Goal: Check status

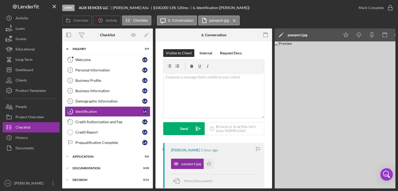
scroll to position [6, 0]
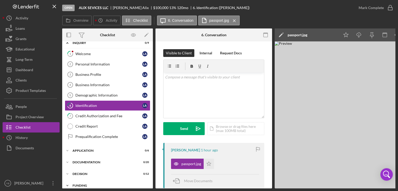
drag, startPoint x: 92, startPoint y: 189, endPoint x: 67, endPoint y: 186, distance: 24.5
click at [67, 186] on div "Open ALIX SEVICES LLC [PERSON_NAME] $100,000 $100,000 13 % 120 mo 6. Identifica…" at bounding box center [199, 95] width 398 height 191
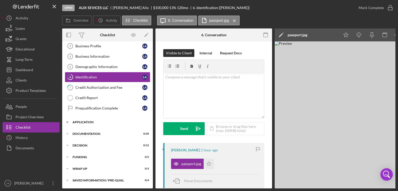
click at [89, 121] on div "Application" at bounding box center [110, 122] width 74 height 3
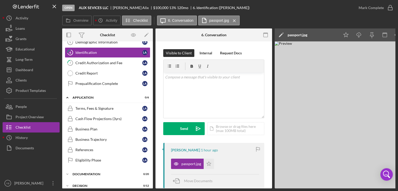
scroll to position [60, 0]
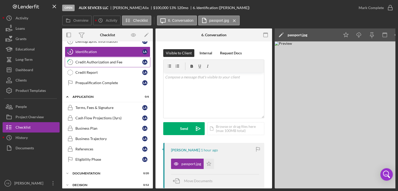
click at [91, 61] on div "Credit Authorization and Fee" at bounding box center [108, 62] width 67 height 4
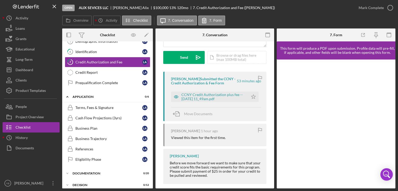
scroll to position [75, 0]
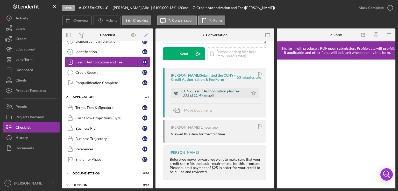
click at [204, 98] on div "CCNY Credit Authorization plus fee -- [DATE] 11_49am.pdf" at bounding box center [209, 93] width 77 height 10
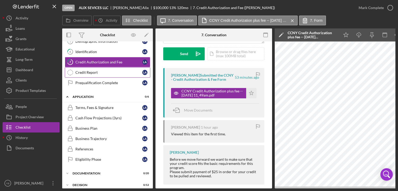
click at [85, 72] on div "Credit Report" at bounding box center [108, 72] width 67 height 4
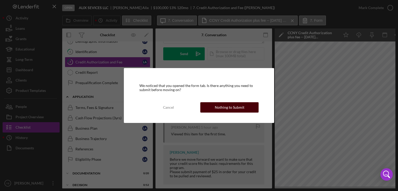
click at [236, 104] on div "Nothing to Submit" at bounding box center [230, 107] width 30 height 10
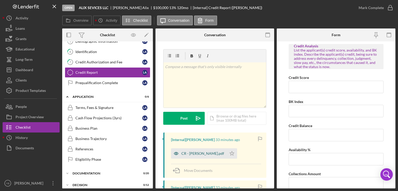
click at [199, 155] on div "CR - [PERSON_NAME].pdf" at bounding box center [202, 153] width 43 height 4
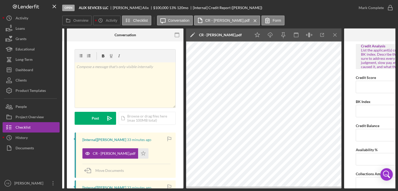
scroll to position [0, 96]
